Goal: Transaction & Acquisition: Obtain resource

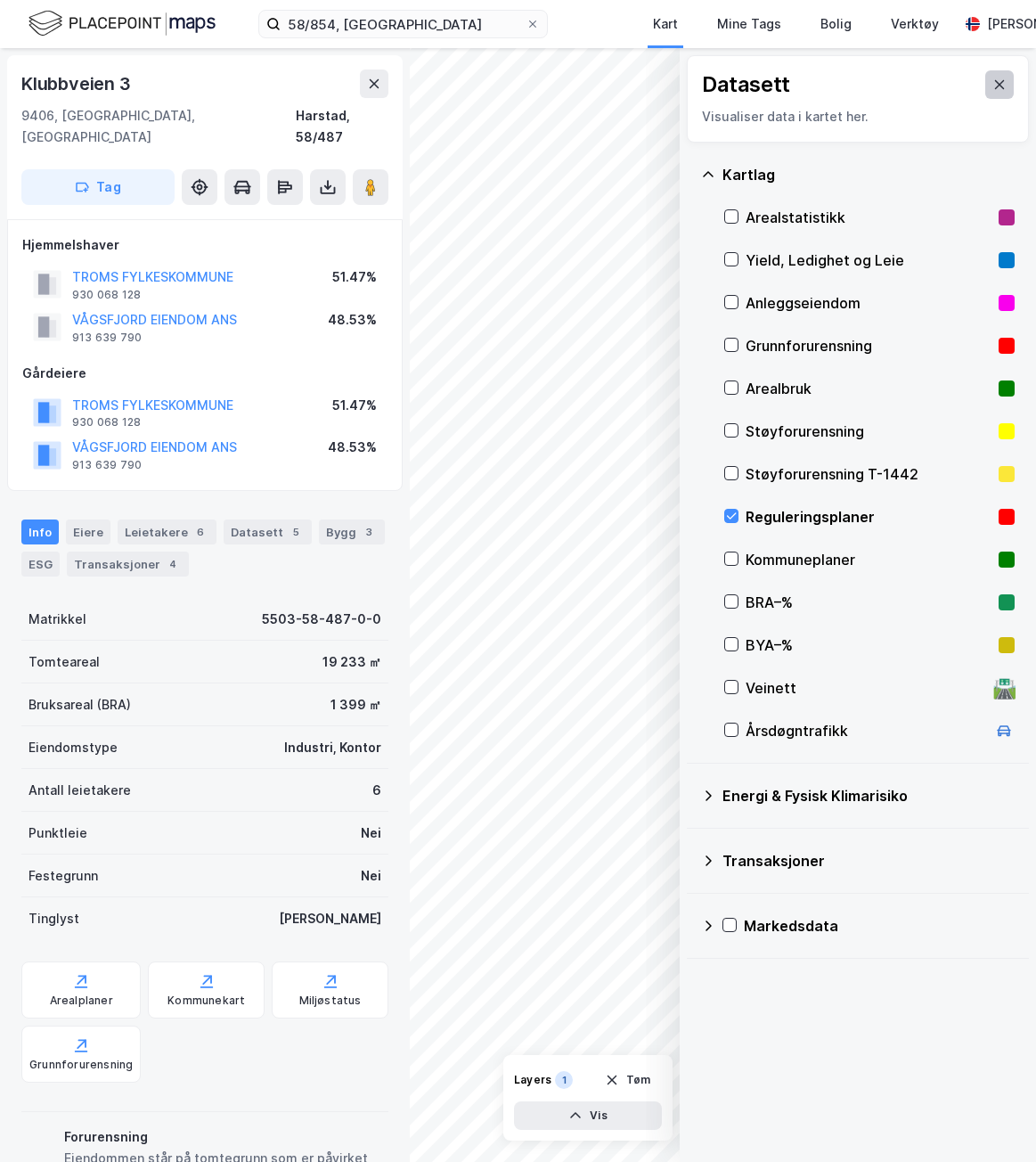
click at [992, 84] on icon at bounding box center [999, 85] width 15 height 15
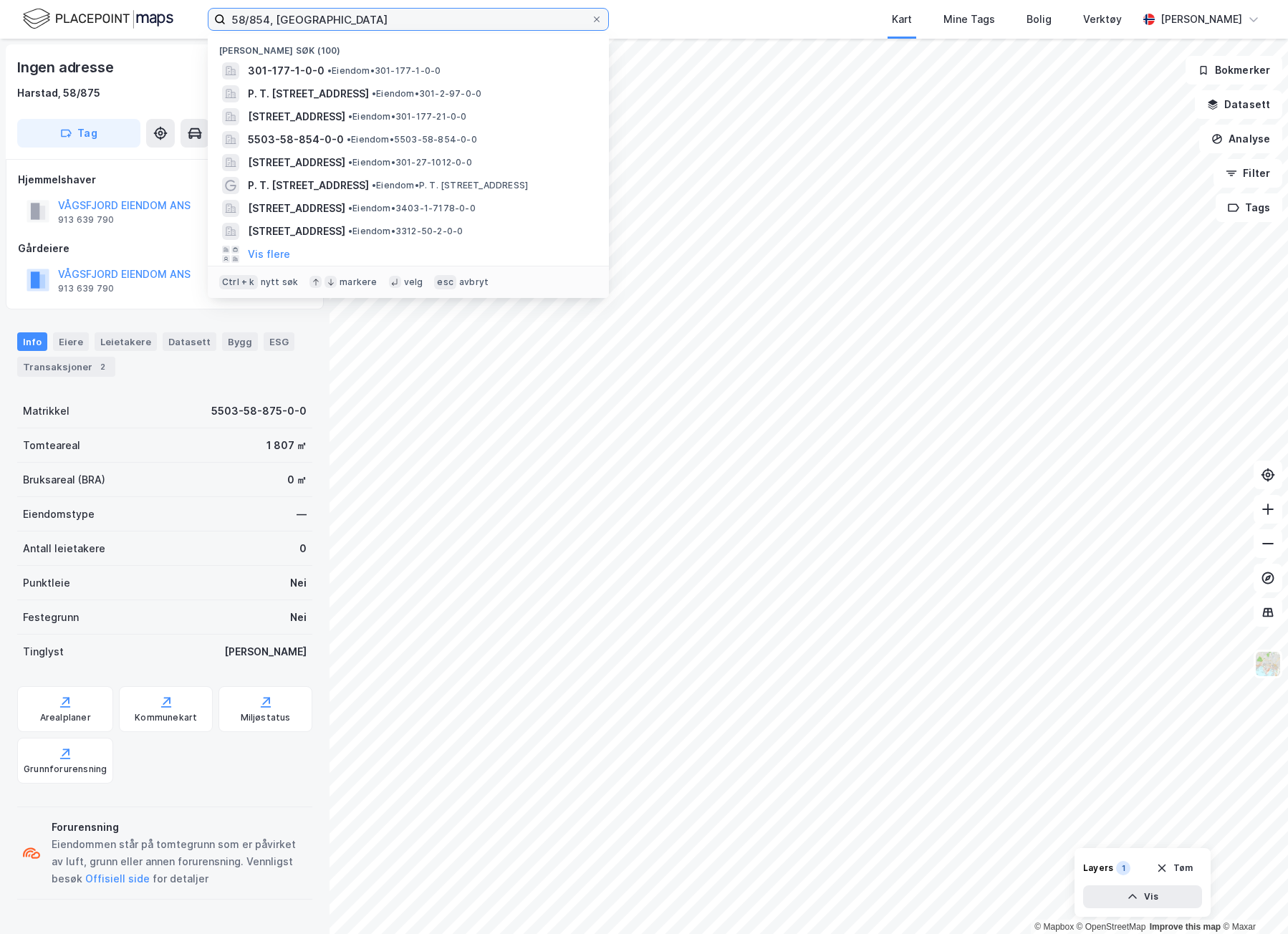
click at [280, 21] on input "58/854, harstad" at bounding box center [408, 19] width 365 height 21
click at [258, 19] on input "58/854, harstad" at bounding box center [408, 19] width 365 height 21
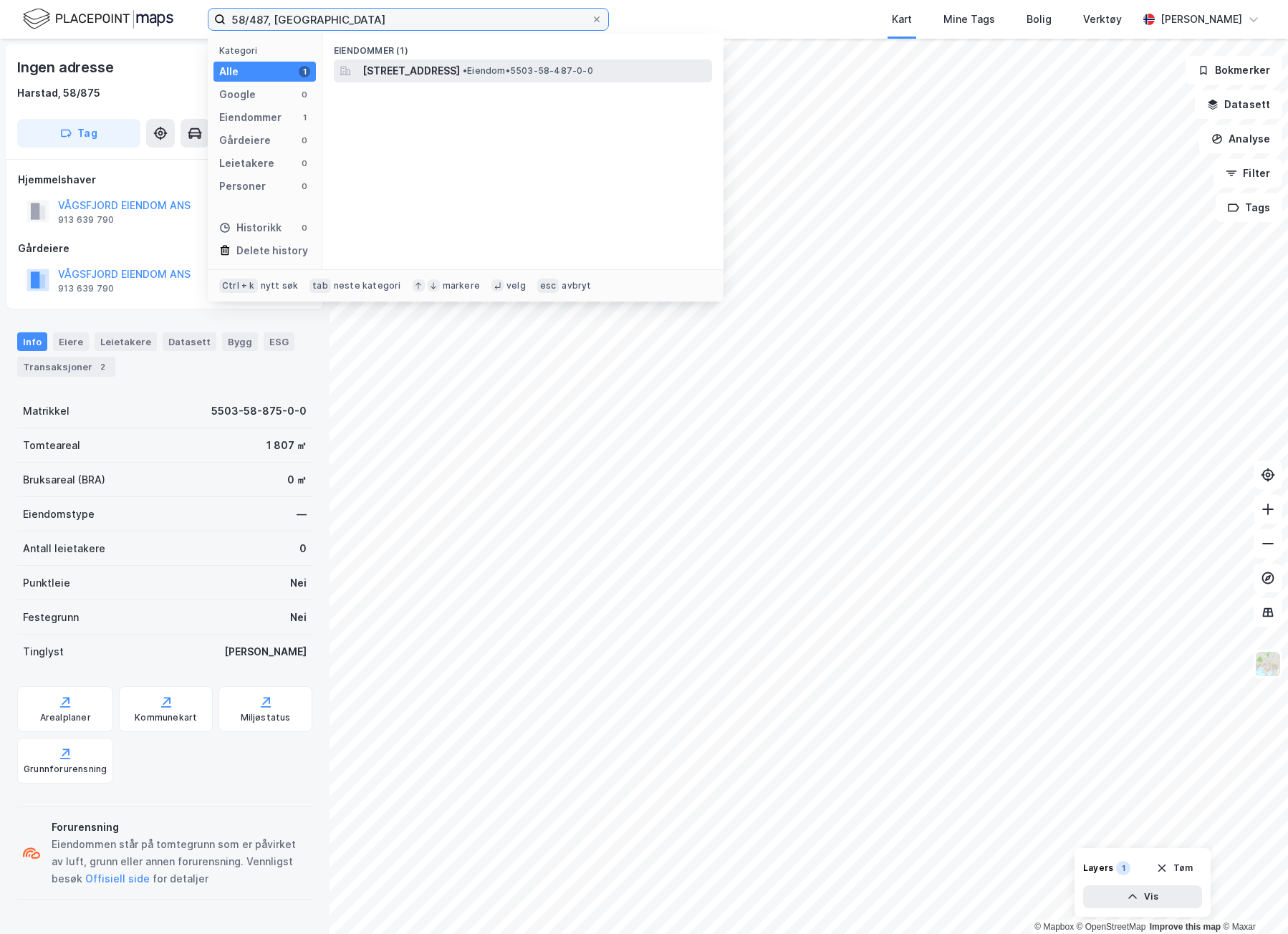
type input "58/487, harstad"
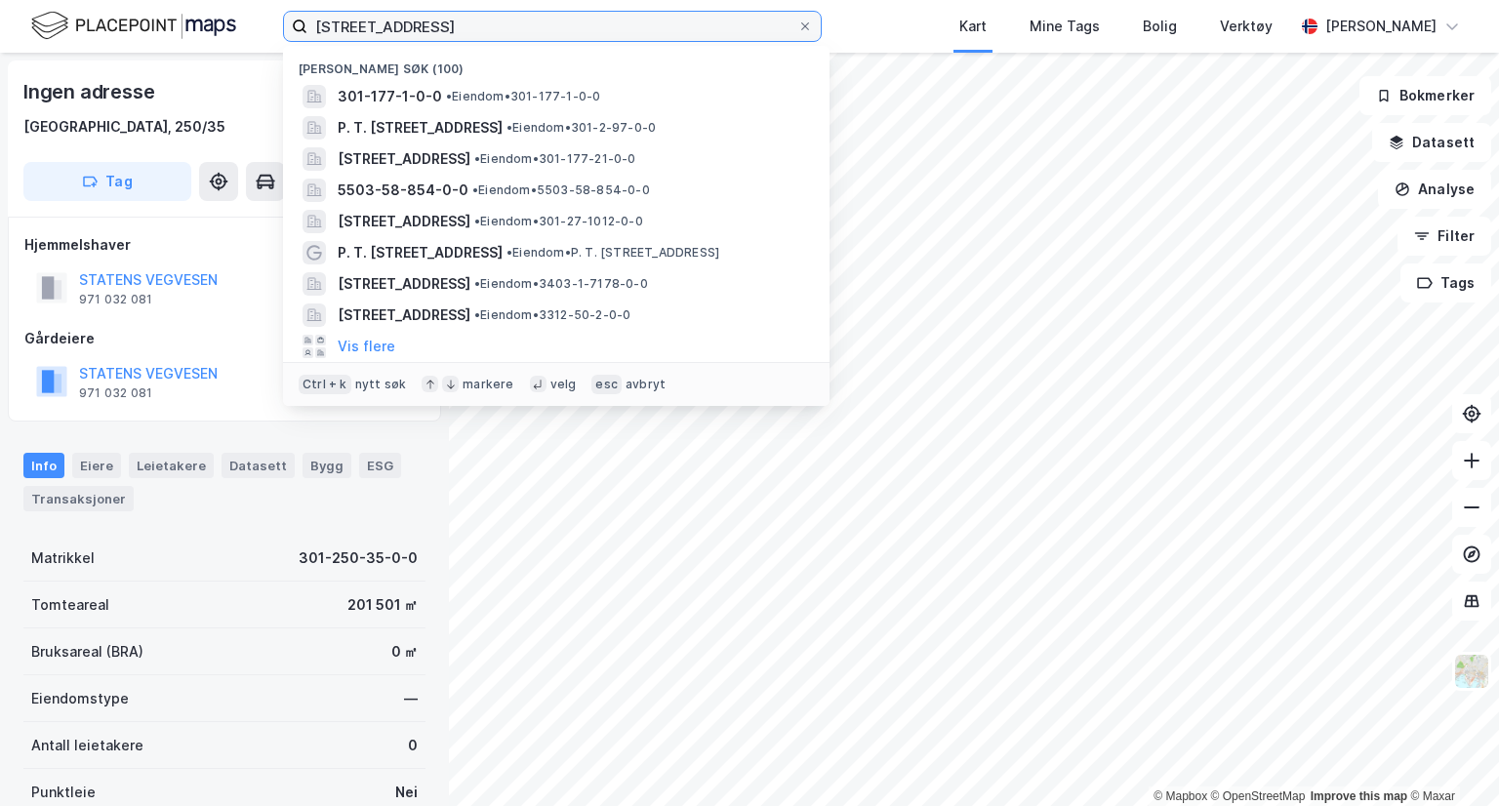
click at [407, 29] on input "177/1, oslo" at bounding box center [552, 26] width 490 height 29
click at [407, 28] on input "177/1, oslo" at bounding box center [552, 26] width 490 height 29
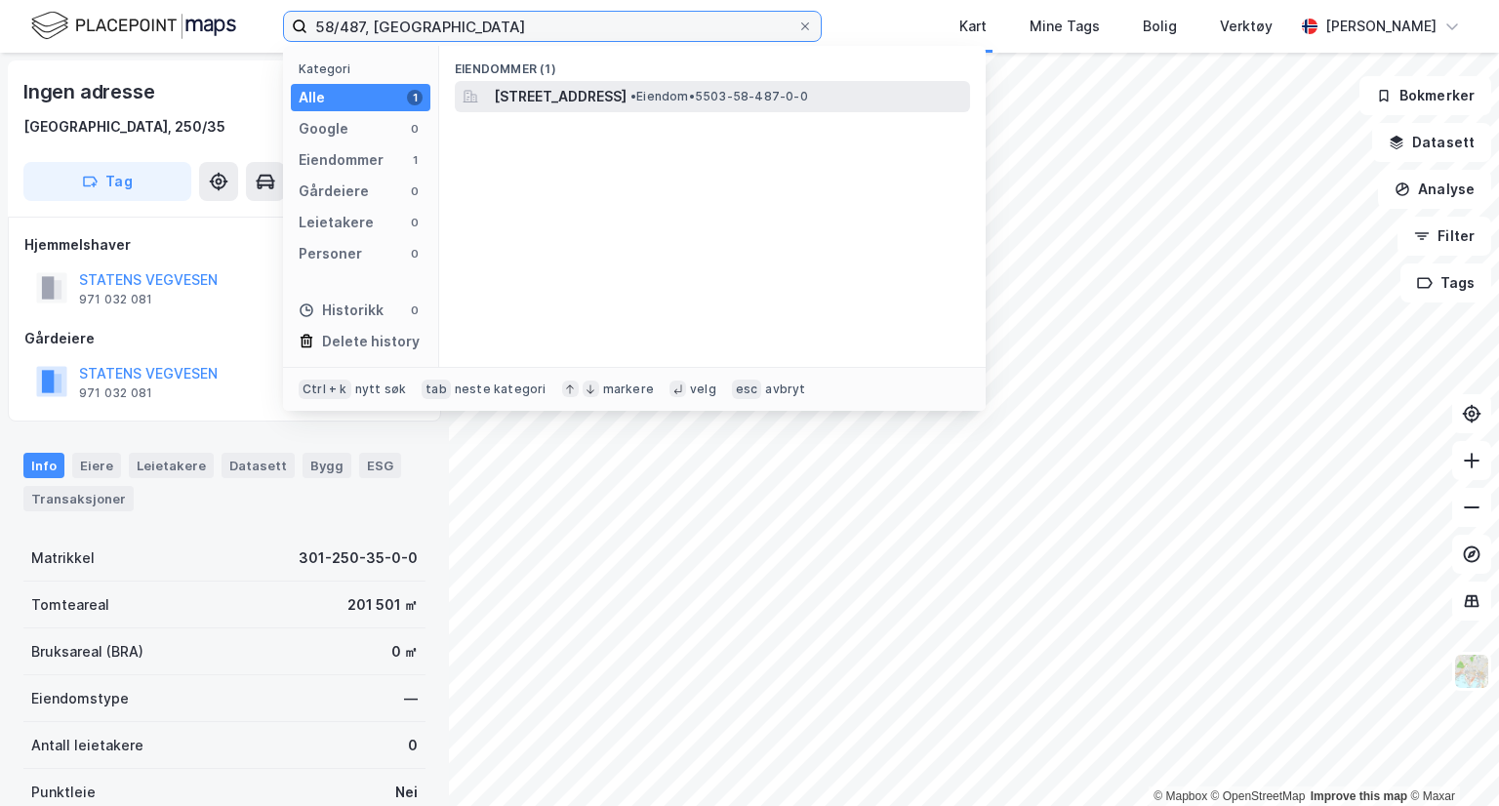
type input "58/487, harstad"
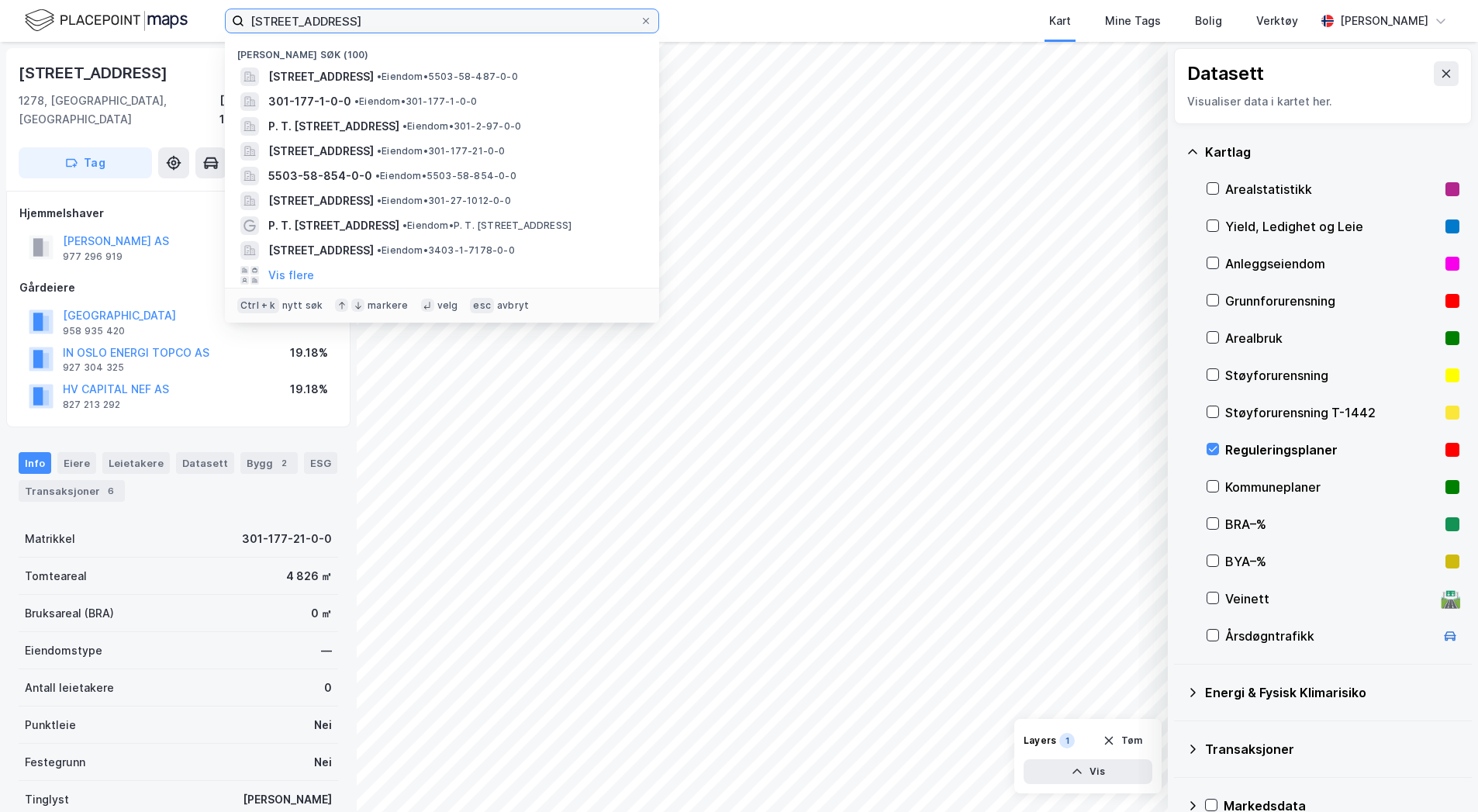
click at [417, 30] on input "[STREET_ADDRESS]" at bounding box center [442, 21] width 396 height 23
click at [348, 18] on input "[STREET_ADDRESS]" at bounding box center [442, 21] width 396 height 23
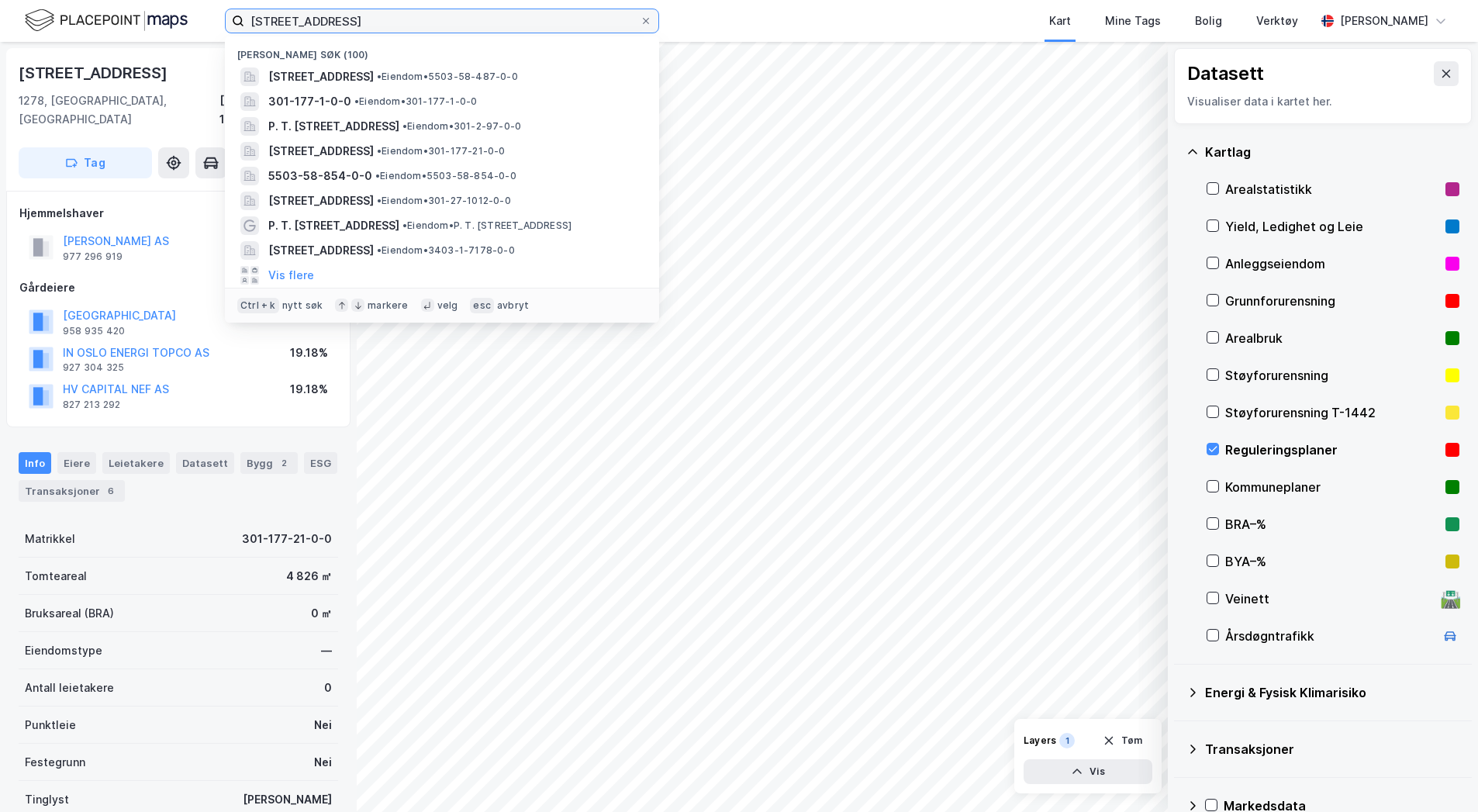
click at [348, 18] on input "[STREET_ADDRESS]" at bounding box center [442, 21] width 396 height 23
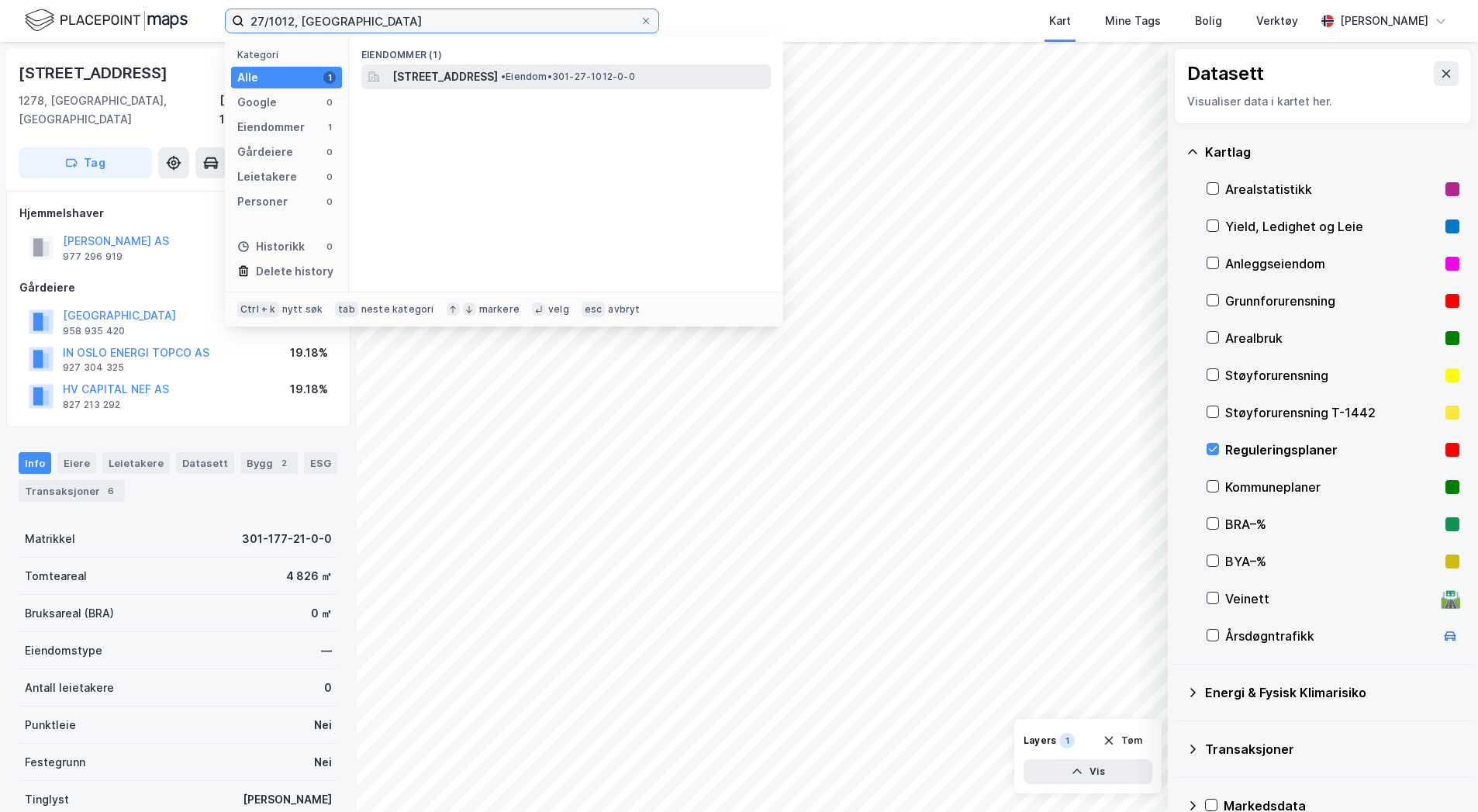
type input "27/1012, [GEOGRAPHIC_DATA]"
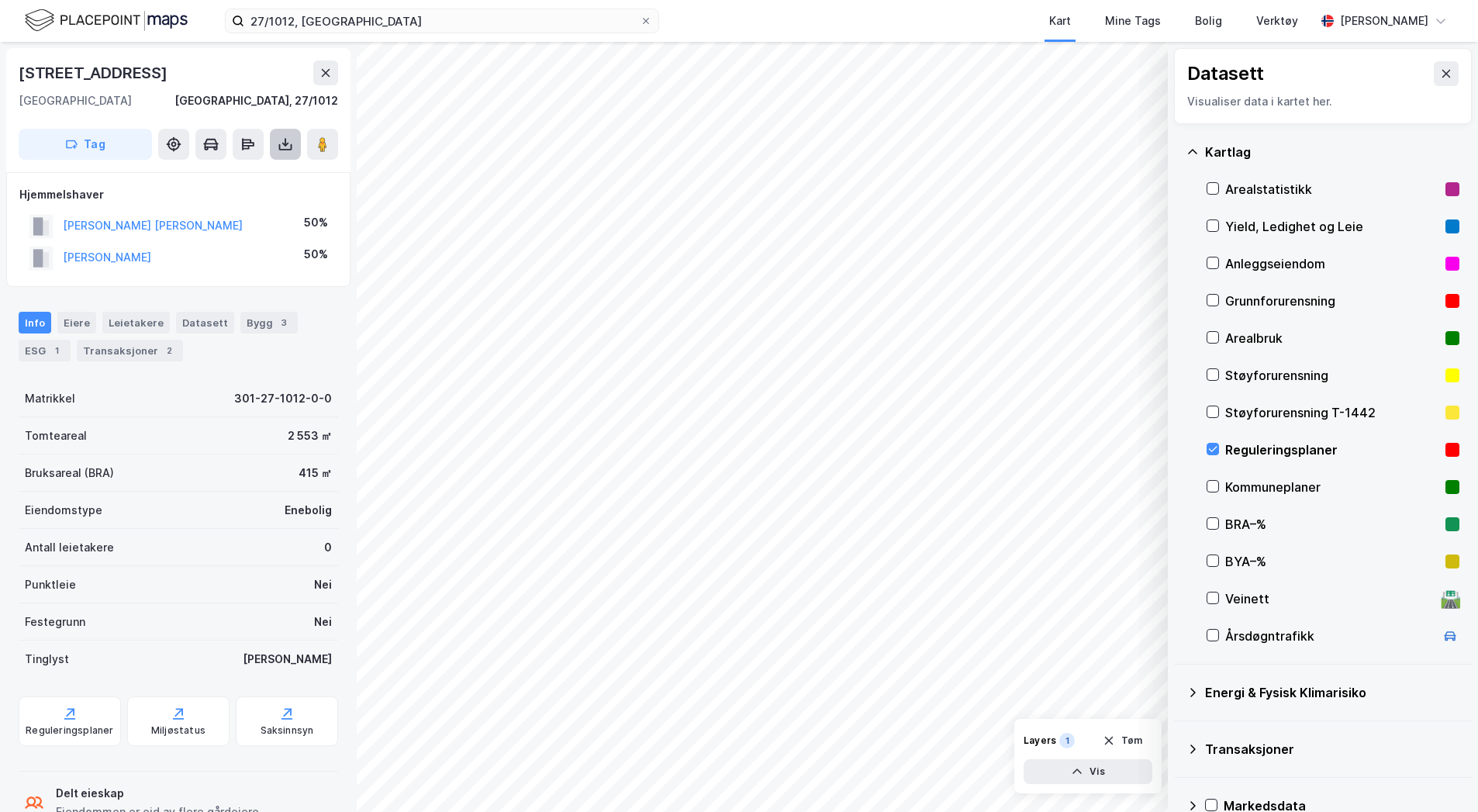
click at [286, 133] on button at bounding box center [285, 144] width 31 height 31
click at [281, 171] on div "Last ned grunnbok" at bounding box center [219, 175] width 165 height 25
